Goal: Task Accomplishment & Management: Use online tool/utility

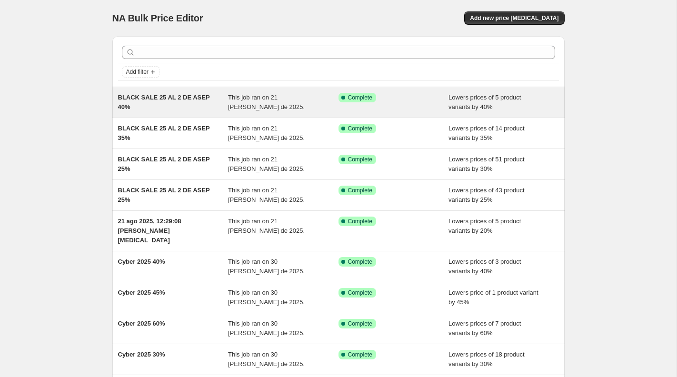
click at [295, 102] on div "This job ran on 21 [PERSON_NAME] de 2025." at bounding box center [283, 102] width 110 height 19
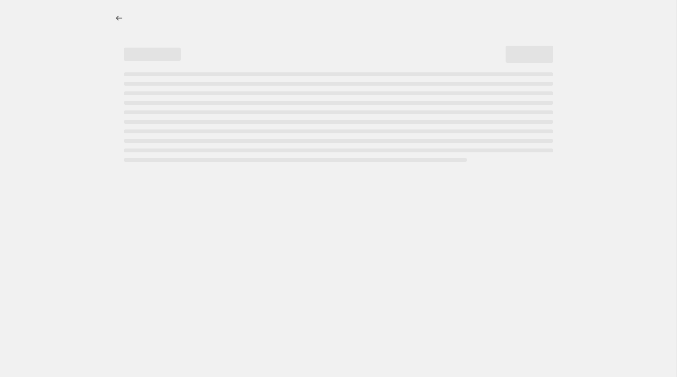
select select "percentage"
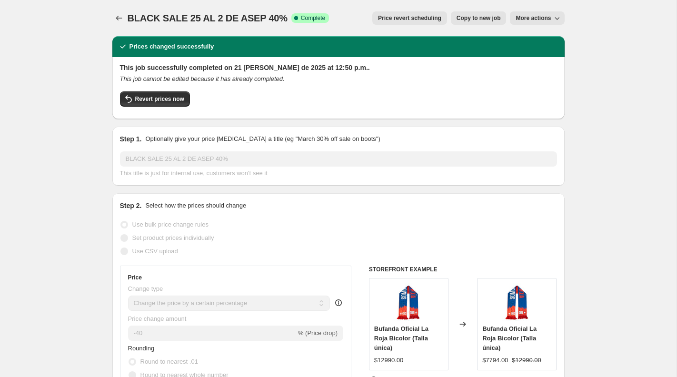
click at [525, 19] on span "More actions" at bounding box center [532, 18] width 35 height 8
click at [525, 54] on span "Delete job" at bounding box center [529, 53] width 28 height 7
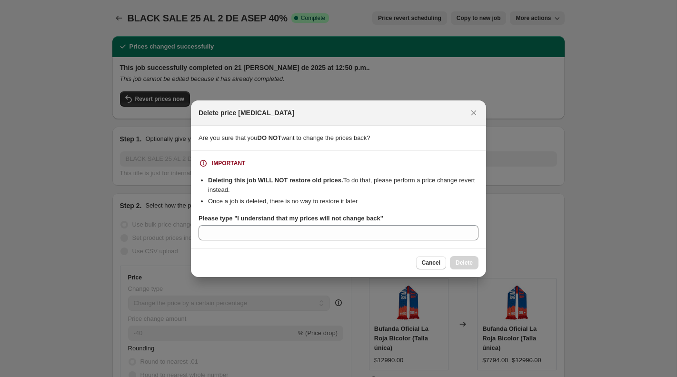
click at [265, 218] on b "Please type "I understand that my prices will not change back"" at bounding box center [290, 218] width 185 height 7
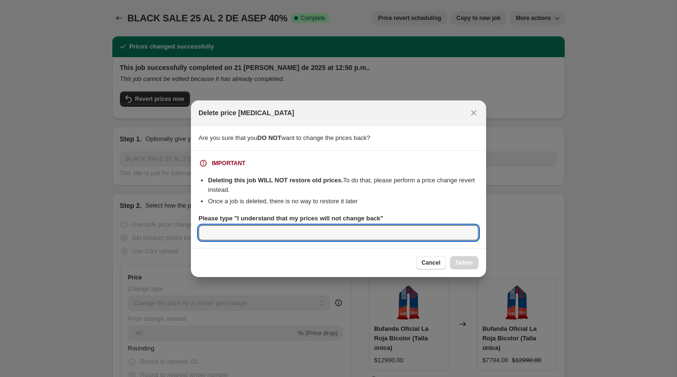
click at [265, 225] on input "Please type "I understand that my prices will not change back"" at bounding box center [338, 232] width 280 height 15
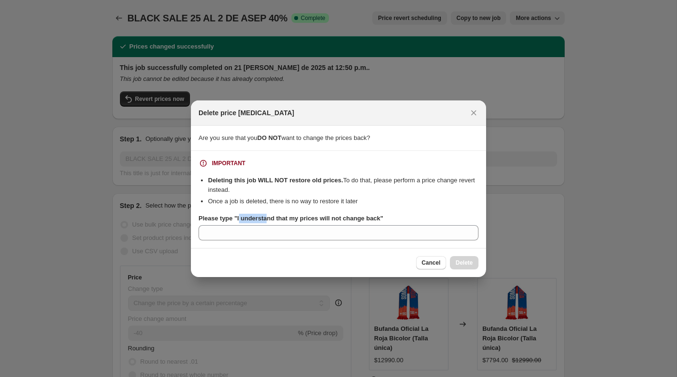
drag, startPoint x: 241, startPoint y: 218, endPoint x: 269, endPoint y: 218, distance: 28.1
click at [269, 218] on b "Please type "I understand that my prices will not change back"" at bounding box center [290, 218] width 185 height 7
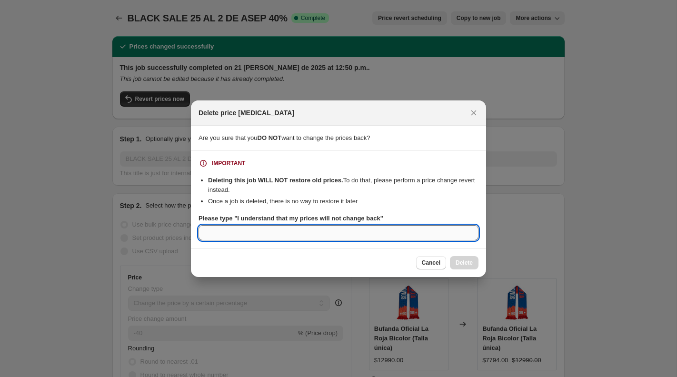
click at [266, 231] on input "Please type "I understand that my prices will not change back"" at bounding box center [338, 232] width 280 height 15
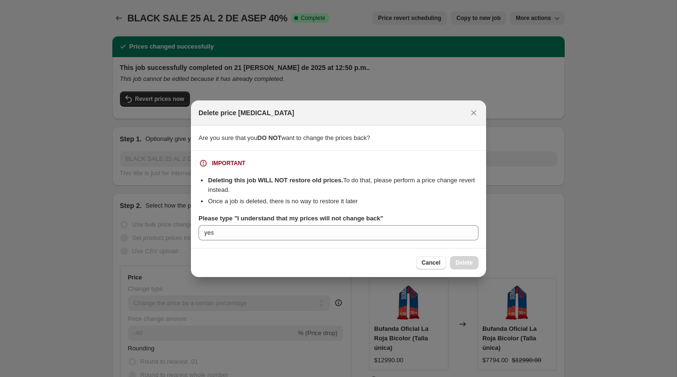
click at [274, 267] on div "Cancel Delete" at bounding box center [338, 262] width 280 height 13
drag, startPoint x: 388, startPoint y: 218, endPoint x: 238, endPoint y: 218, distance: 149.9
click at [238, 218] on b "Please type "I understand that my prices will not change back"" at bounding box center [290, 218] width 185 height 7
copy b "I understand that my prices will not change back"
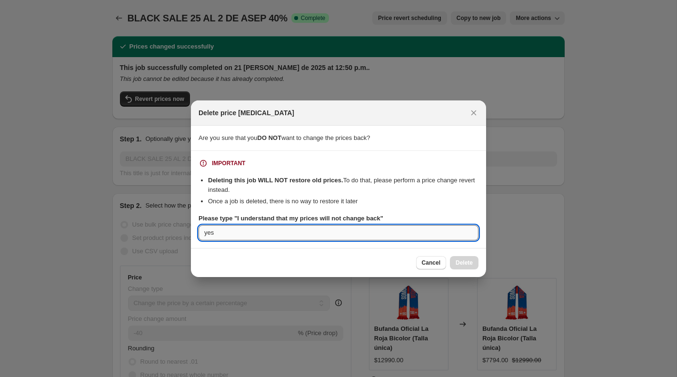
click at [238, 232] on input "yes" at bounding box center [338, 232] width 280 height 15
paste input "I understand that my prices will not change back"
type input "I understand that my prices will not change back"
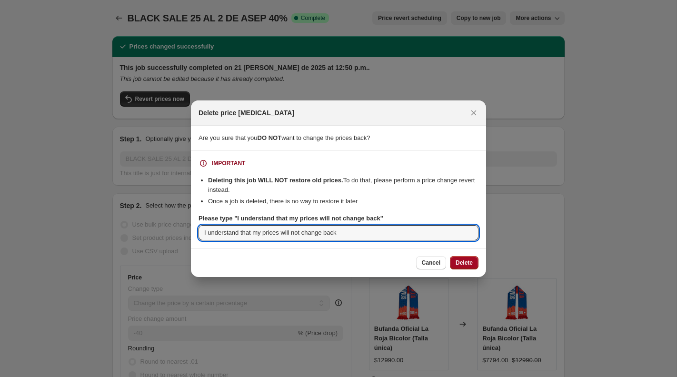
click at [461, 260] on span "Delete" at bounding box center [463, 263] width 17 height 8
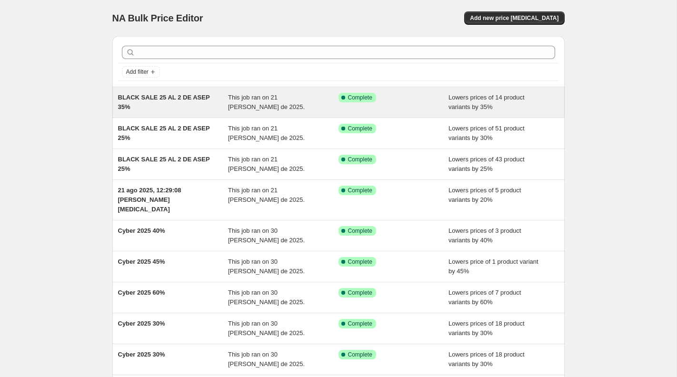
click at [282, 108] on div "This job ran on 21 [PERSON_NAME] de 2025." at bounding box center [283, 102] width 110 height 19
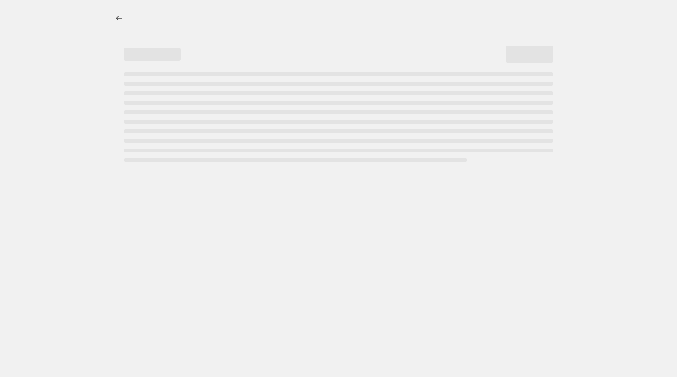
select select "percentage"
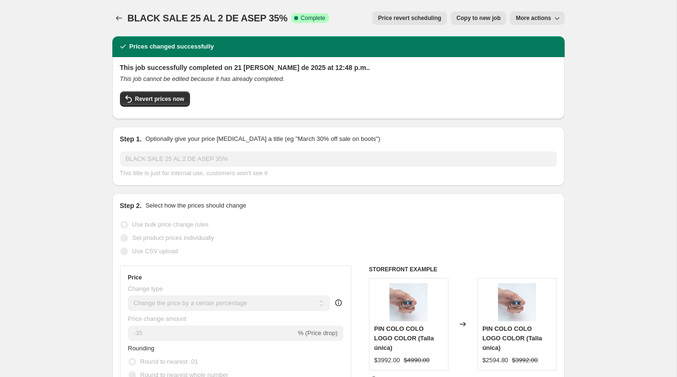
click at [554, 19] on icon "button" at bounding box center [557, 18] width 10 height 10
click at [533, 51] on span "Delete job" at bounding box center [529, 53] width 28 height 7
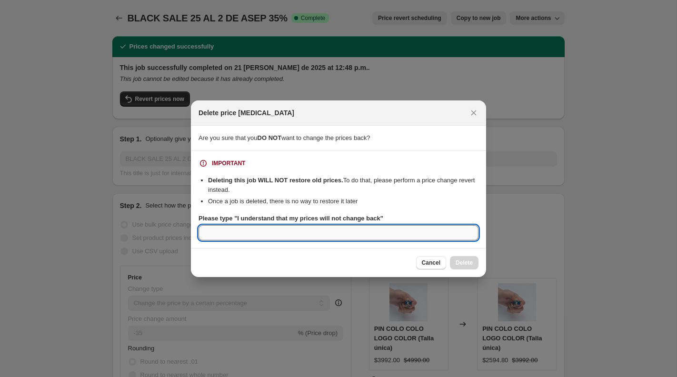
click at [278, 230] on input "Please type "I understand that my prices will not change back"" at bounding box center [338, 232] width 280 height 15
paste input "I understand that my prices will not change back"
type input "I understand that my prices will not change back"
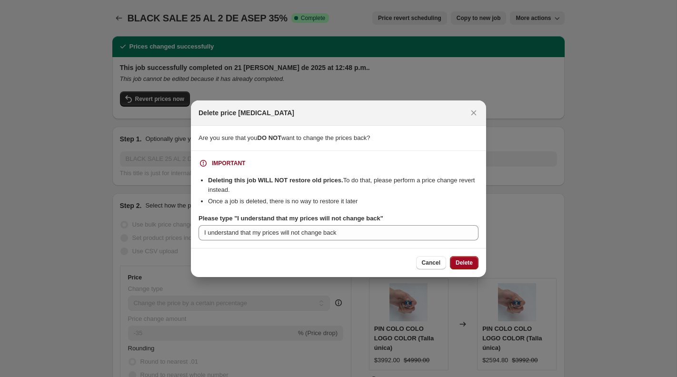
click at [466, 259] on span "Delete" at bounding box center [463, 263] width 17 height 8
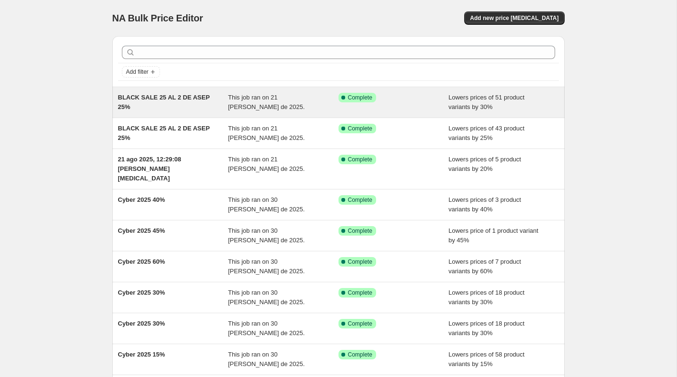
click at [287, 108] on div "This job ran on 21 [PERSON_NAME] de 2025." at bounding box center [283, 102] width 110 height 19
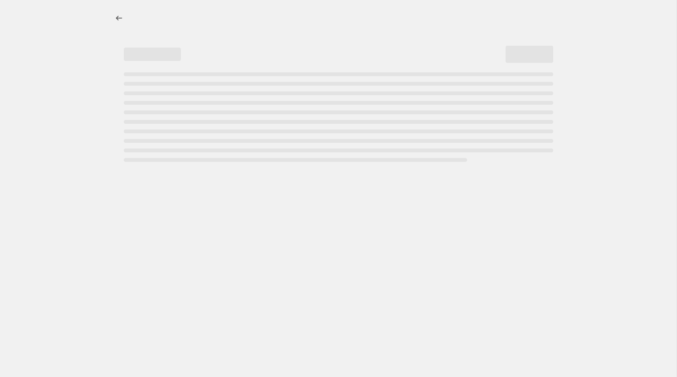
select select "percentage"
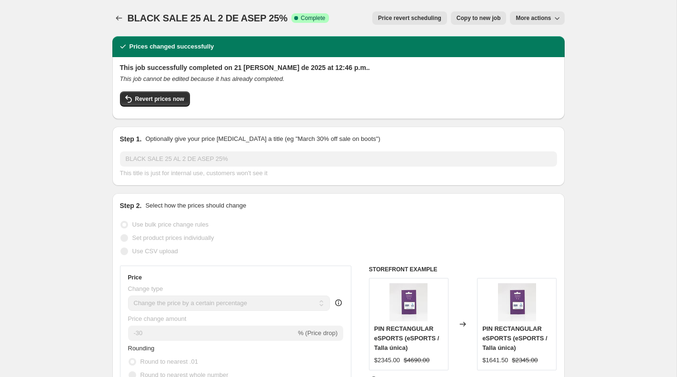
click at [555, 20] on icon "button" at bounding box center [557, 18] width 10 height 10
click at [542, 53] on span "Delete job" at bounding box center [529, 53] width 28 height 7
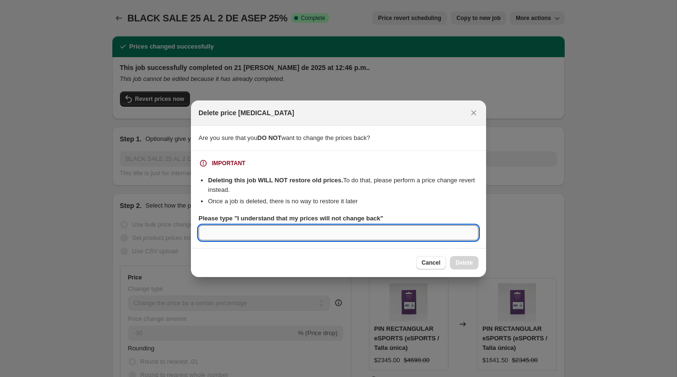
click at [272, 230] on input "Please type "I understand that my prices will not change back"" at bounding box center [338, 232] width 280 height 15
paste input "I understand that my prices will not change back"
type input "I understand that my prices will not change back"
click at [457, 260] on span "Delete" at bounding box center [463, 263] width 17 height 8
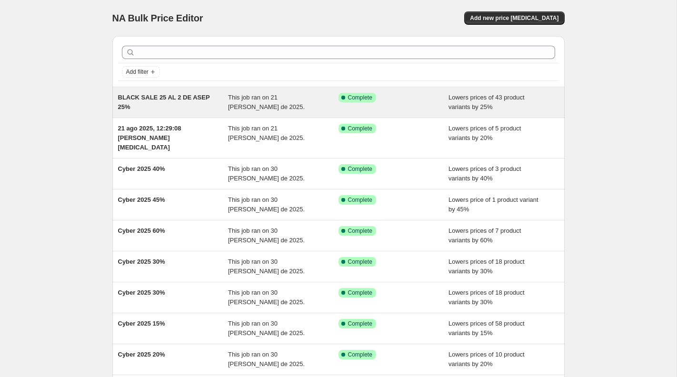
click at [221, 109] on div "BLACK SALE 25 AL 2 DE ASEP 25%" at bounding box center [173, 102] width 110 height 19
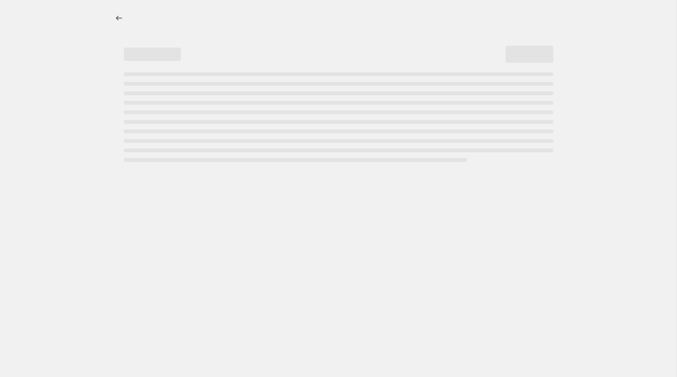
select select "percentage"
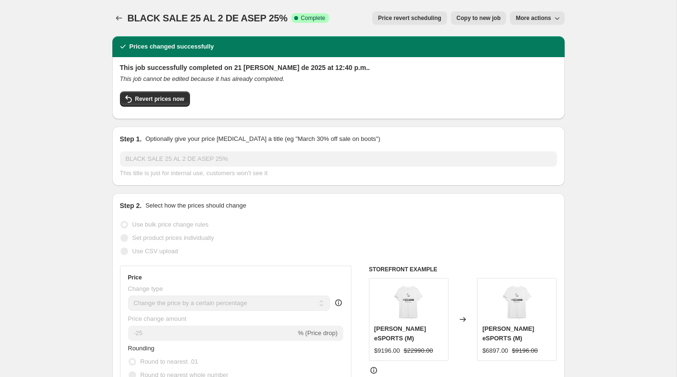
click at [553, 19] on icon "button" at bounding box center [557, 18] width 10 height 10
click at [529, 59] on button "Delete job" at bounding box center [541, 53] width 58 height 15
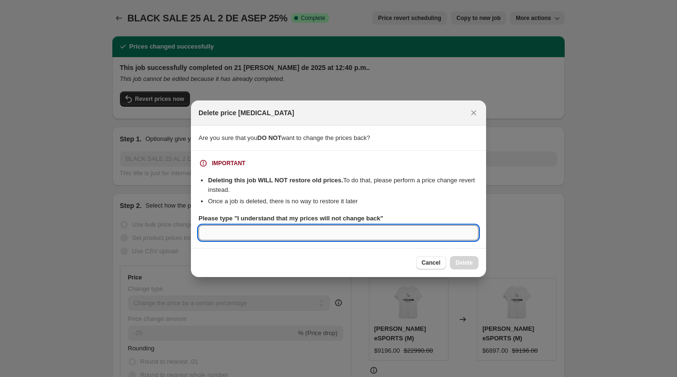
click at [255, 226] on input "Please type "I understand that my prices will not change back"" at bounding box center [338, 232] width 280 height 15
paste input "I understand that my prices will not change back"
type input "I understand that my prices will not change back"
click at [469, 258] on button "Delete" at bounding box center [464, 262] width 29 height 13
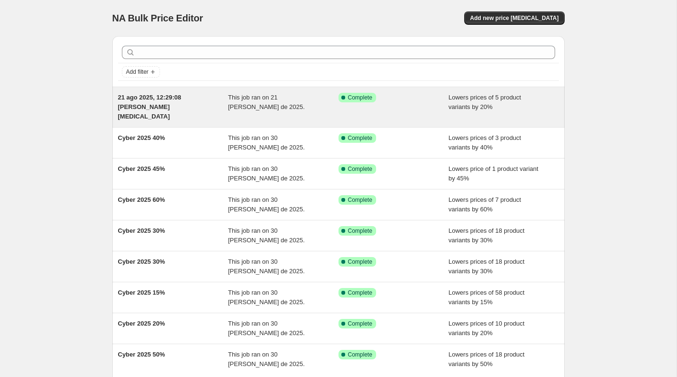
click at [268, 110] on div "This job ran on 21 [PERSON_NAME] de 2025." at bounding box center [283, 107] width 110 height 29
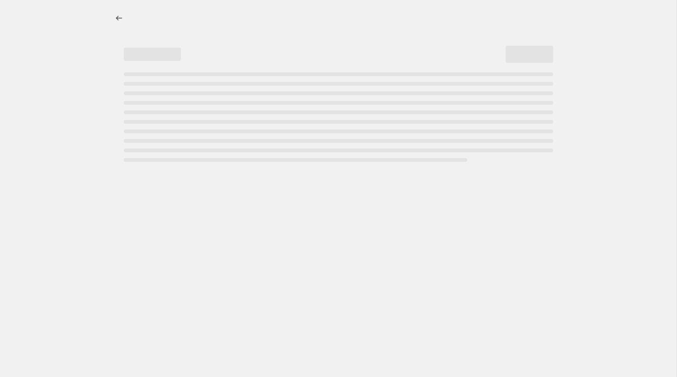
select select "percentage"
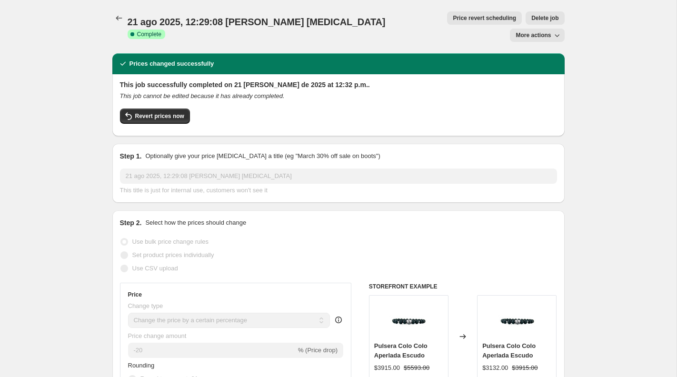
click at [556, 30] on icon "button" at bounding box center [557, 35] width 10 height 10
click at [463, 109] on div "Revert prices now" at bounding box center [338, 119] width 437 height 20
click at [531, 20] on span "Delete job" at bounding box center [544, 18] width 27 height 8
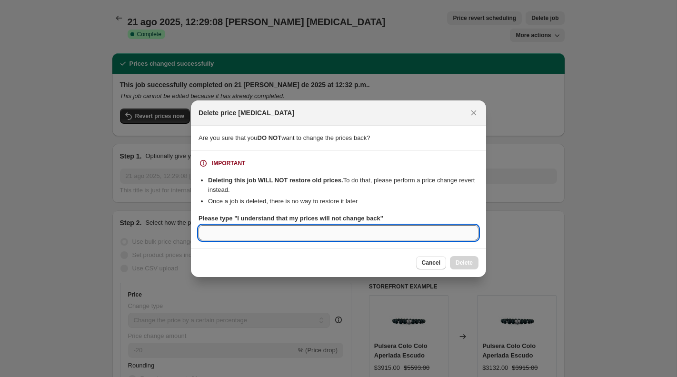
click at [416, 239] on input "Please type "I understand that my prices will not change back"" at bounding box center [338, 232] width 280 height 15
paste input "I understand that my prices will not change back"
type input "I understand that my prices will not change back"
click at [469, 266] on span "Delete" at bounding box center [463, 263] width 17 height 8
